Goal: Task Accomplishment & Management: Manage account settings

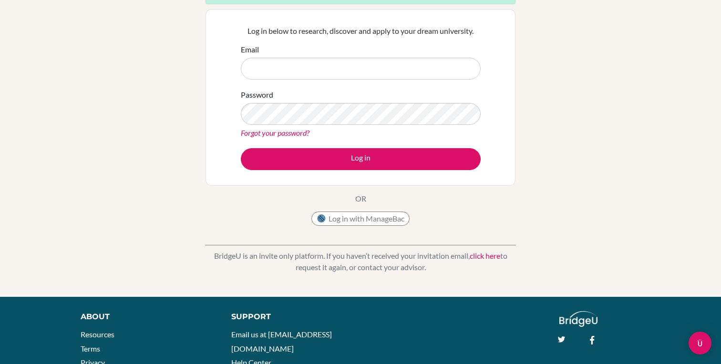
scroll to position [117, 0]
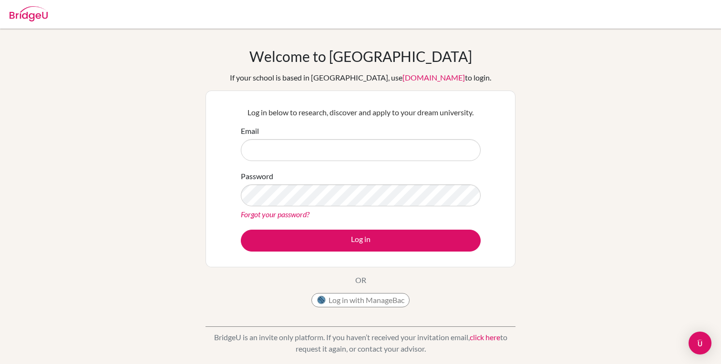
click at [351, 157] on input "Email" at bounding box center [361, 150] width 240 height 22
type input "[EMAIL_ADDRESS][DOMAIN_NAME]"
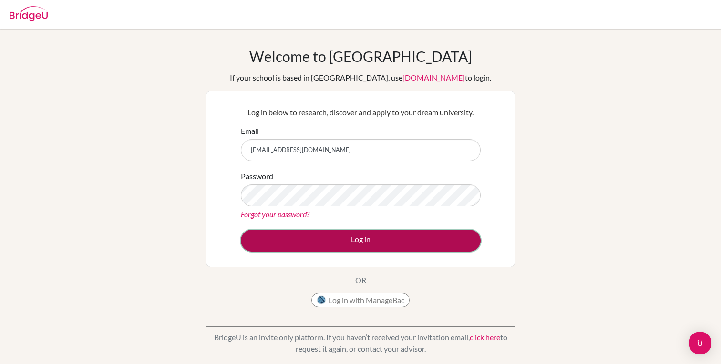
click at [302, 231] on button "Log in" at bounding box center [361, 241] width 240 height 22
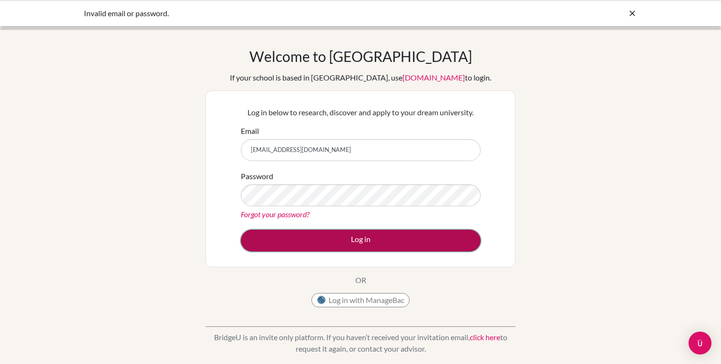
click at [332, 236] on button "Log in" at bounding box center [361, 241] width 240 height 22
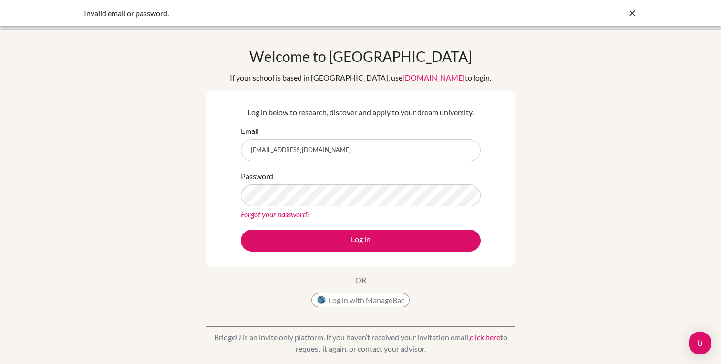
click at [628, 16] on icon at bounding box center [632, 14] width 10 height 10
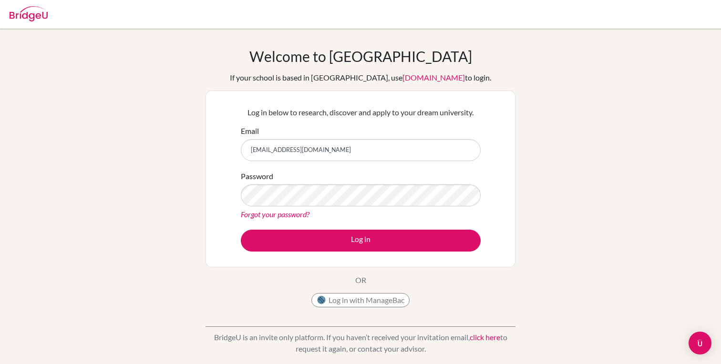
click at [21, 10] on img at bounding box center [29, 13] width 38 height 15
click at [396, 152] on input "Email" at bounding box center [361, 150] width 240 height 22
type input "26marzgian1@unionschool.edu.ht"
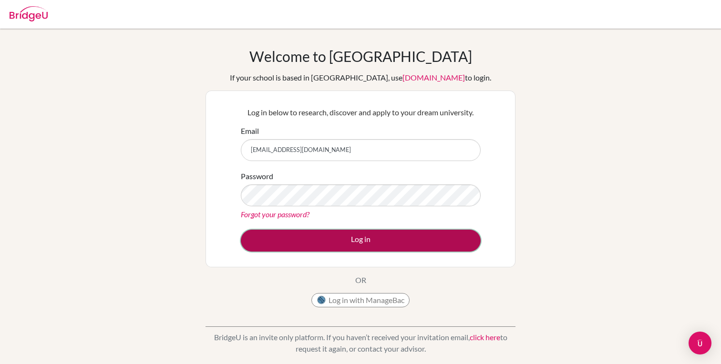
click at [356, 241] on button "Log in" at bounding box center [361, 241] width 240 height 22
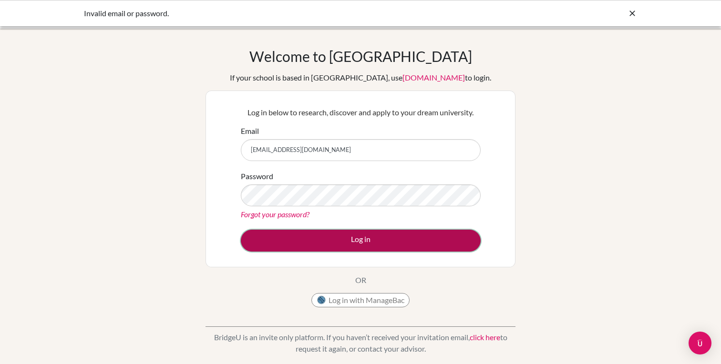
click at [303, 234] on button "Log in" at bounding box center [361, 241] width 240 height 22
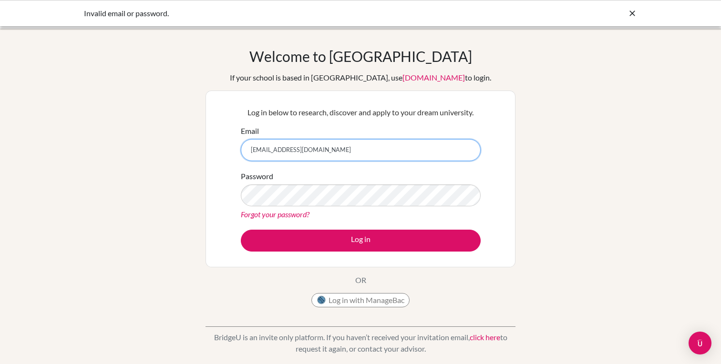
click at [320, 151] on input "26marzgian1@unionschool.edu.ht" at bounding box center [361, 150] width 240 height 22
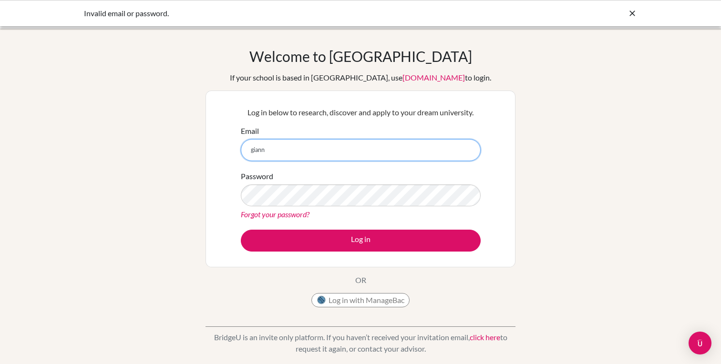
type input "[EMAIL_ADDRESS][DOMAIN_NAME]"
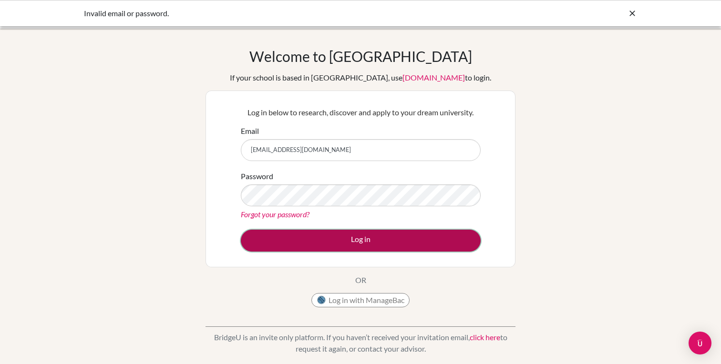
click at [318, 240] on button "Log in" at bounding box center [361, 241] width 240 height 22
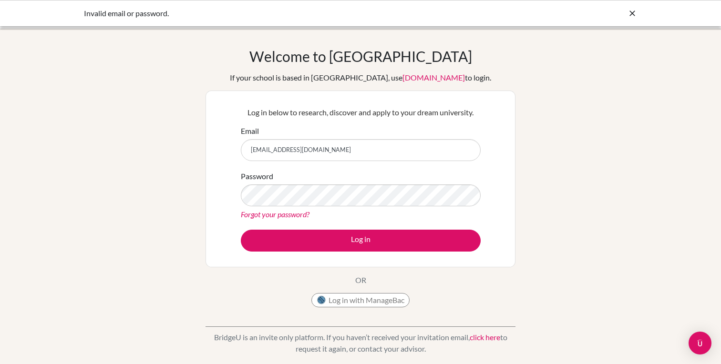
click at [286, 215] on link "Forgot your password?" at bounding box center [275, 214] width 69 height 9
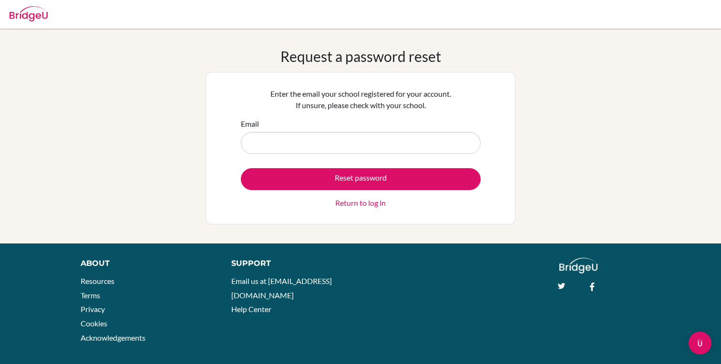
click at [340, 147] on input "Email" at bounding box center [361, 143] width 240 height 22
type input "[EMAIL_ADDRESS][DOMAIN_NAME]"
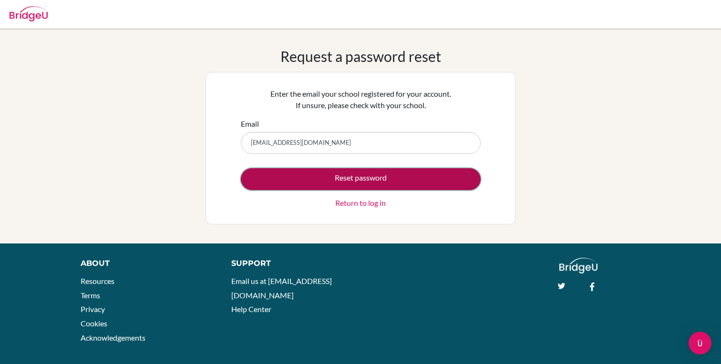
click at [337, 173] on button "Reset password" at bounding box center [361, 179] width 240 height 22
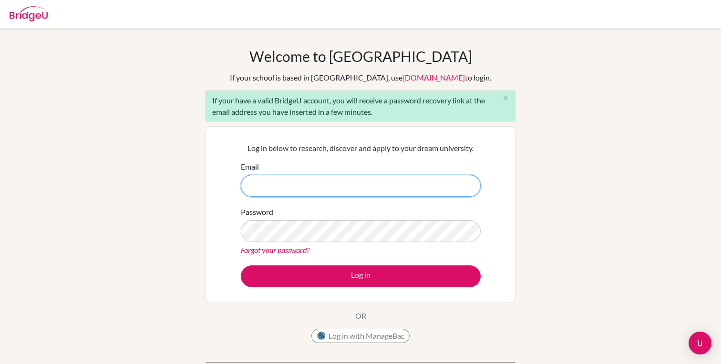
click at [294, 183] on input "Email" at bounding box center [361, 186] width 240 height 22
type input "[EMAIL_ADDRESS][DOMAIN_NAME]"
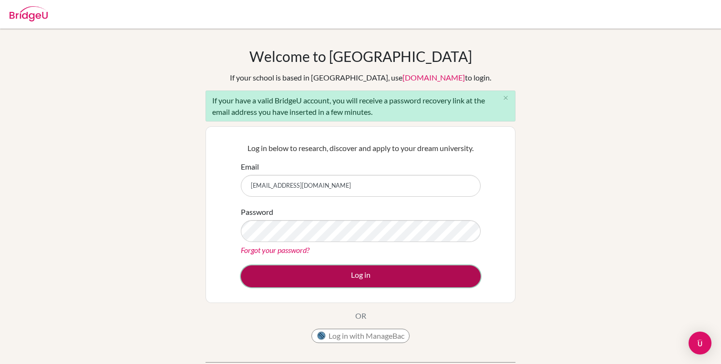
click at [308, 270] on button "Log in" at bounding box center [361, 277] width 240 height 22
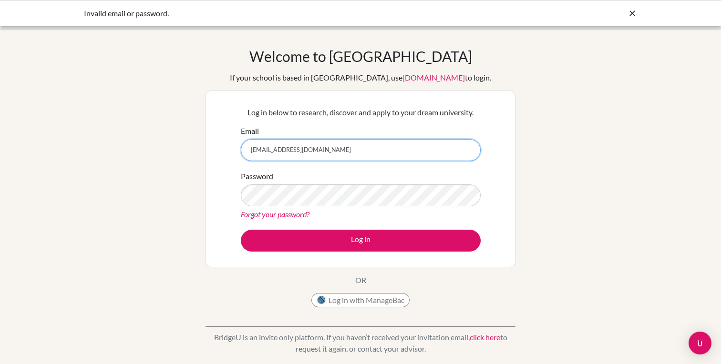
click at [253, 151] on input "giannimarzouka@gmail.com" at bounding box center [361, 150] width 240 height 22
click at [288, 153] on input "Giannimarzouka@gmail.com" at bounding box center [361, 150] width 240 height 22
click at [341, 152] on input "Giannimarzouka@gmail.com" at bounding box center [361, 150] width 240 height 22
click at [256, 149] on input "Giannimarzouka@gmail.com" at bounding box center [361, 150] width 240 height 22
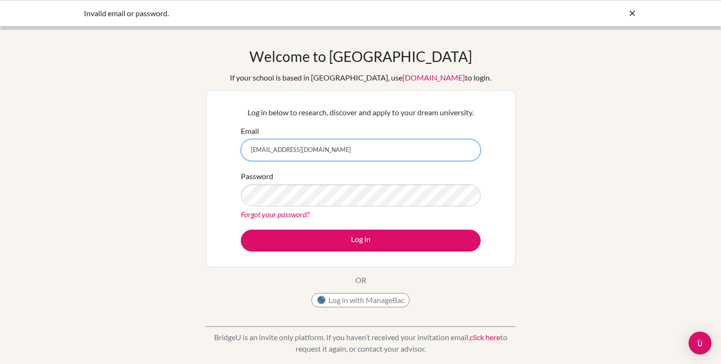
type input "giannimarzouka@gmail.com"
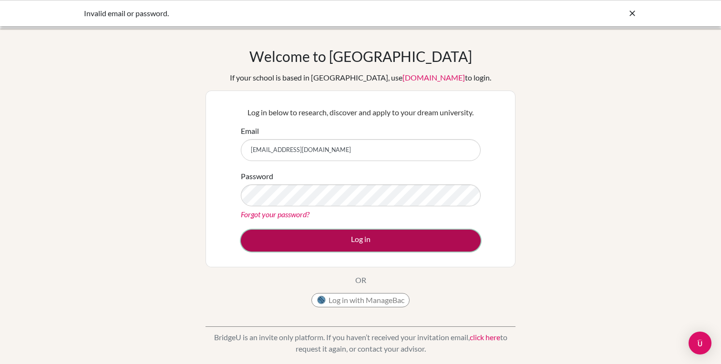
click at [313, 241] on button "Log in" at bounding box center [361, 241] width 240 height 22
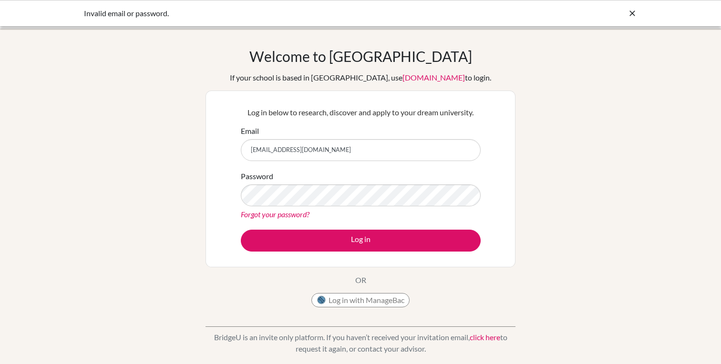
click at [287, 212] on link "Forgot your password?" at bounding box center [275, 214] width 69 height 9
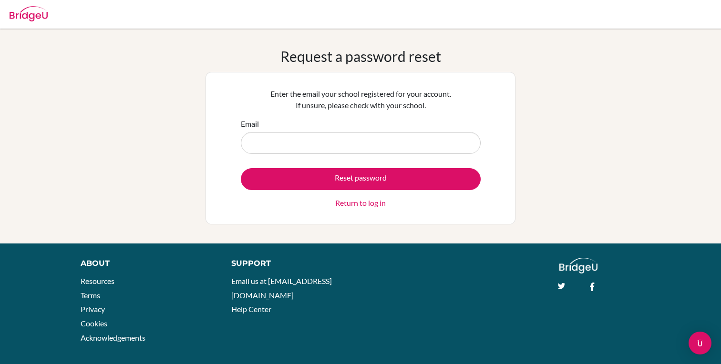
click at [316, 127] on div "Email" at bounding box center [361, 136] width 240 height 36
click at [311, 143] on input "Email" at bounding box center [361, 143] width 240 height 22
type input "[EMAIL_ADDRESS][DOMAIN_NAME]"
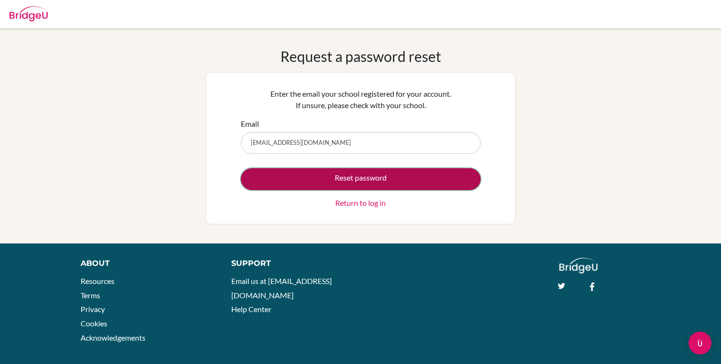
click at [315, 176] on button "Reset password" at bounding box center [361, 179] width 240 height 22
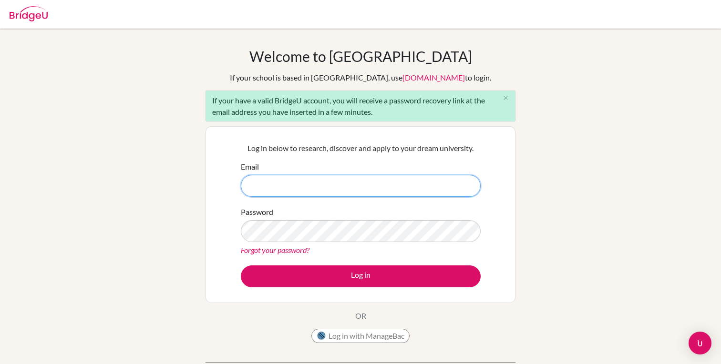
click at [336, 186] on input "Email" at bounding box center [361, 186] width 240 height 22
type input "[EMAIL_ADDRESS][DOMAIN_NAME]"
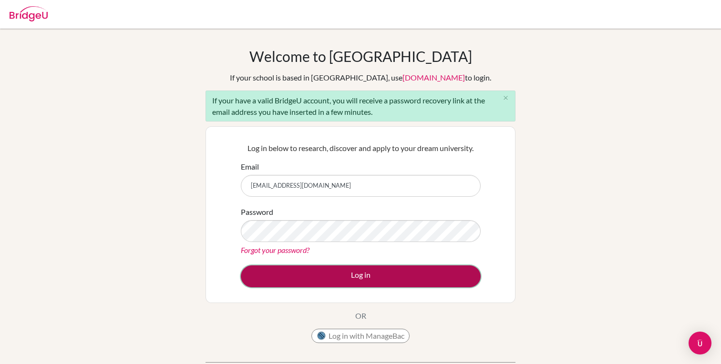
click at [333, 274] on button "Log in" at bounding box center [361, 277] width 240 height 22
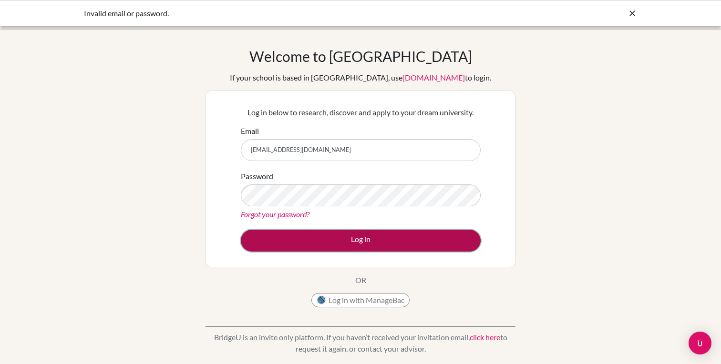
click at [339, 239] on button "Log in" at bounding box center [361, 241] width 240 height 22
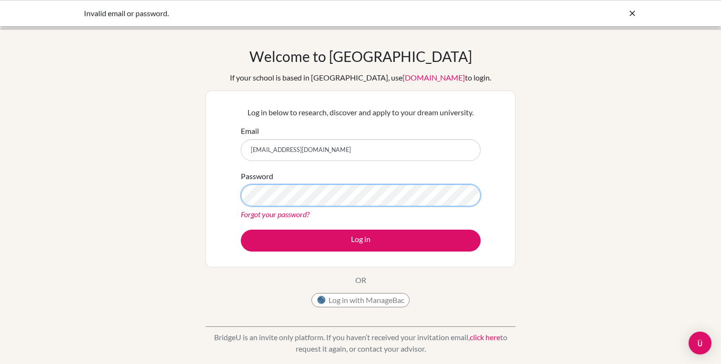
click at [241, 230] on button "Log in" at bounding box center [361, 241] width 240 height 22
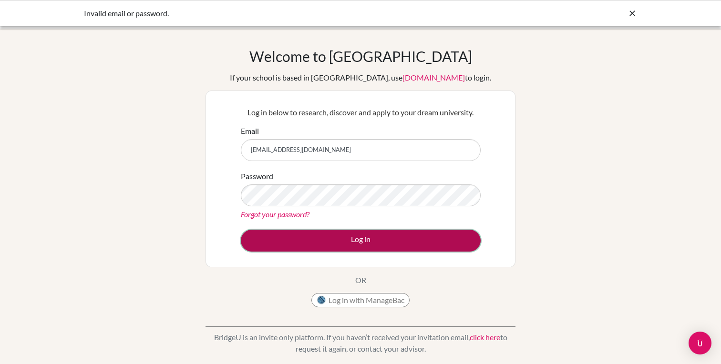
click at [292, 237] on button "Log in" at bounding box center [361, 241] width 240 height 22
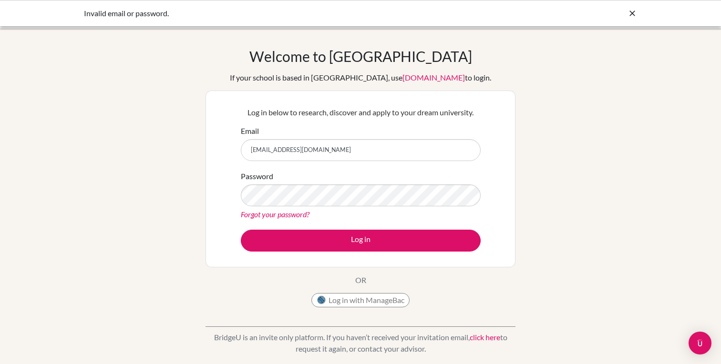
click at [630, 13] on icon at bounding box center [632, 14] width 10 height 10
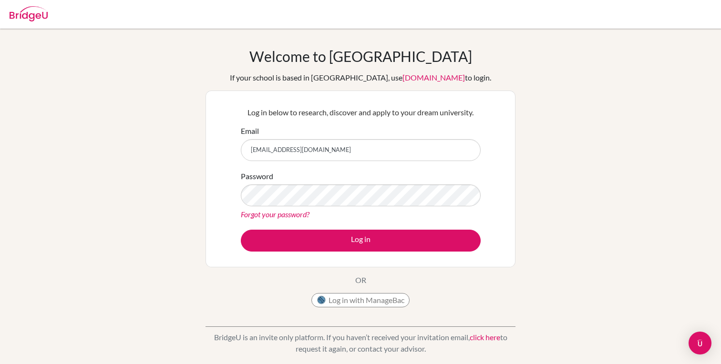
click at [299, 176] on div "Password Forgot your password?" at bounding box center [361, 196] width 240 height 50
click at [289, 212] on link "Forgot your password?" at bounding box center [275, 214] width 69 height 9
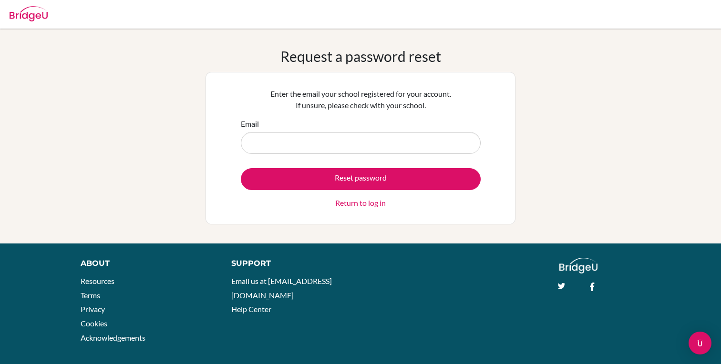
click at [305, 153] on input "Email" at bounding box center [361, 143] width 240 height 22
type input "giannimarzouka@gmail.com"
click at [208, 164] on div "Enter the email your school registered for your account. If unsure, please chec…" at bounding box center [360, 148] width 310 height 153
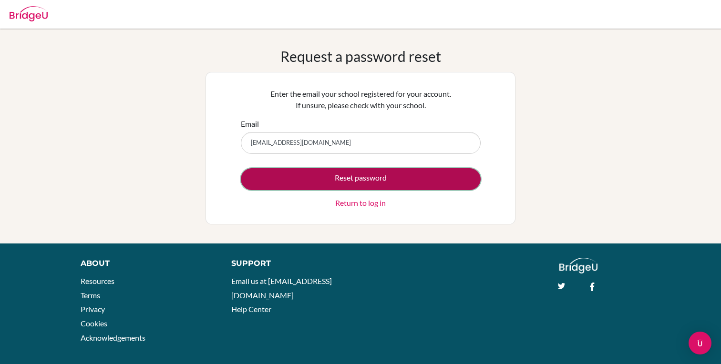
click at [331, 175] on button "Reset password" at bounding box center [361, 179] width 240 height 22
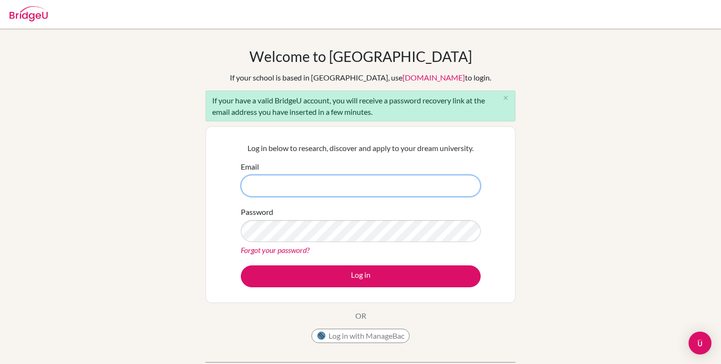
click at [295, 184] on input "Email" at bounding box center [361, 186] width 240 height 22
type input "[EMAIL_ADDRESS][DOMAIN_NAME]"
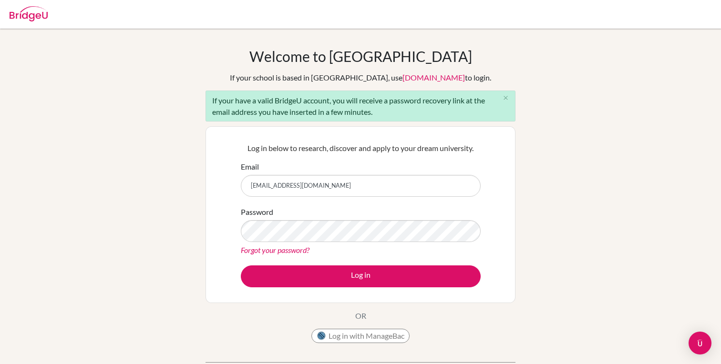
click at [274, 250] on link "Forgot your password?" at bounding box center [275, 250] width 69 height 9
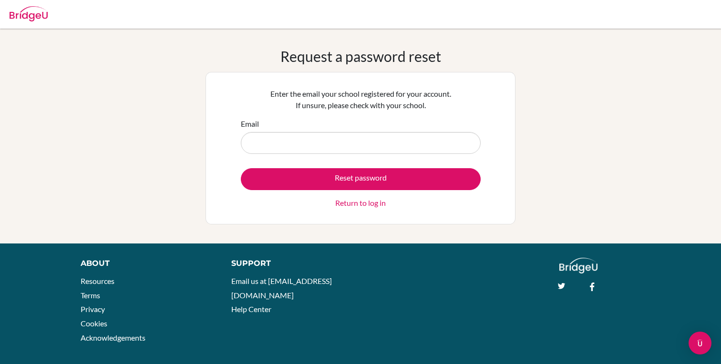
click at [280, 141] on input "Email" at bounding box center [361, 143] width 240 height 22
type input "[EMAIL_ADDRESS][DOMAIN_NAME]"
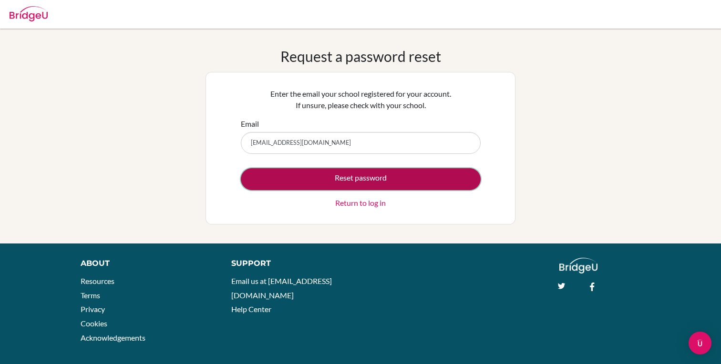
click at [309, 183] on button "Reset password" at bounding box center [361, 179] width 240 height 22
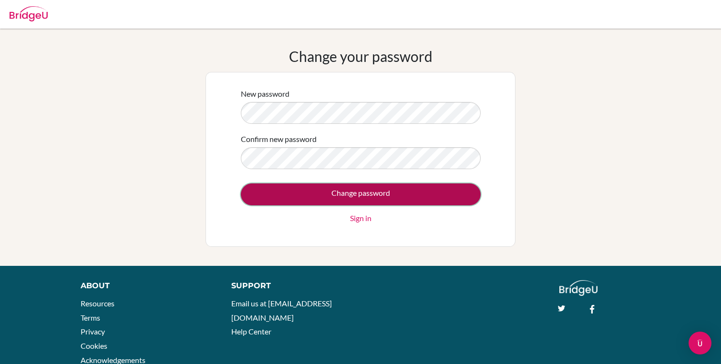
click at [330, 194] on input "Change password" at bounding box center [361, 195] width 240 height 22
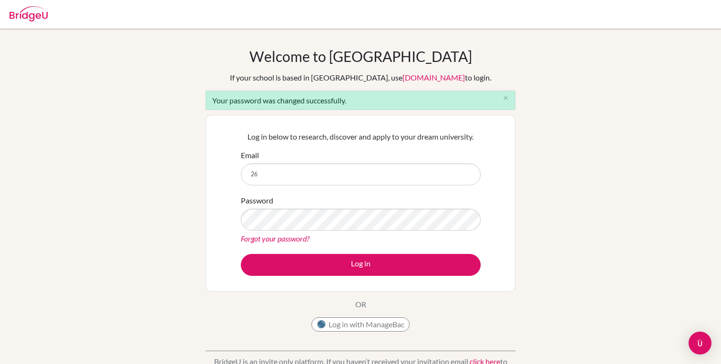
type input "[EMAIL_ADDRESS][DOMAIN_NAME]"
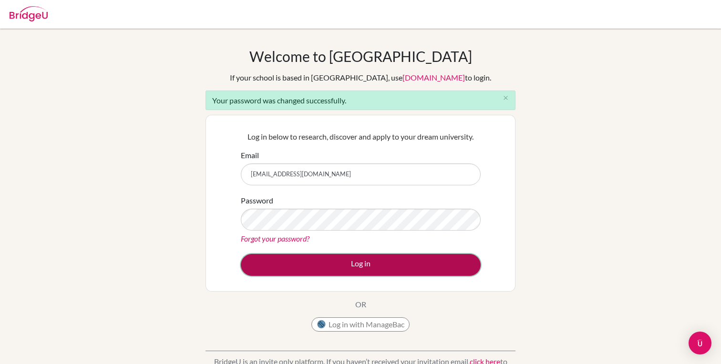
click at [328, 258] on button "Log in" at bounding box center [361, 265] width 240 height 22
click at [332, 266] on button "Log in" at bounding box center [361, 265] width 240 height 22
